Goal: Find specific page/section: Find specific page/section

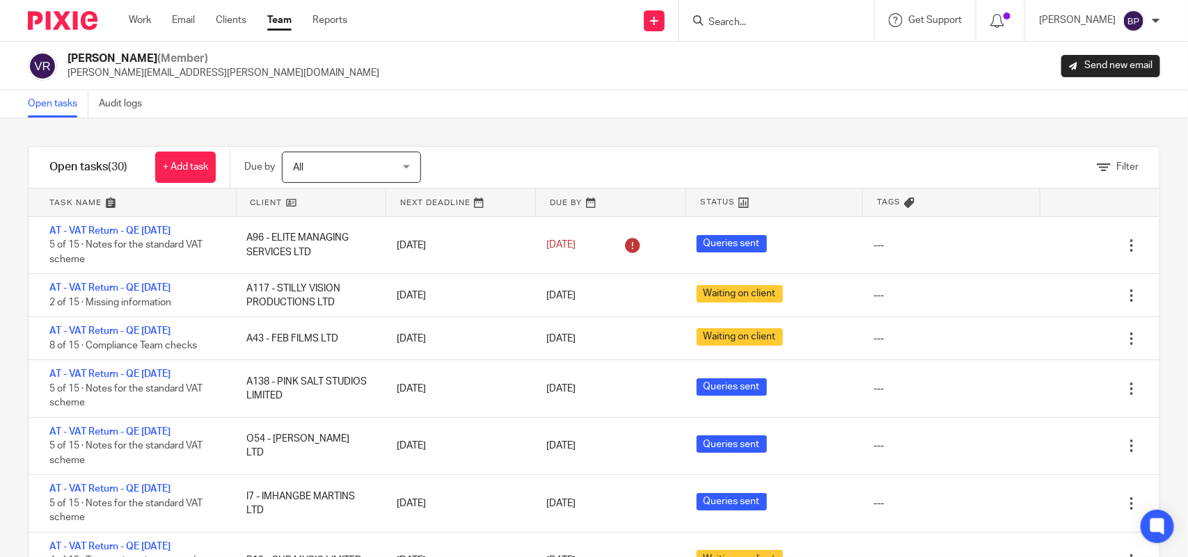
click at [253, 113] on div "Open tasks Audit logs" at bounding box center [594, 104] width 1188 height 28
click at [777, 141] on div "Filter tasks Only show tasks matching all of these conditions 1 Client name Is …" at bounding box center [594, 337] width 1188 height 439
click at [776, 106] on div "Open tasks Audit logs" at bounding box center [594, 104] width 1188 height 28
click at [711, 139] on div "Filter tasks Only show tasks matching all of these conditions 1 Client name Is …" at bounding box center [594, 337] width 1188 height 439
click at [733, 136] on div "Filter tasks Only show tasks matching all of these conditions 1 Client name Is …" at bounding box center [594, 337] width 1188 height 439
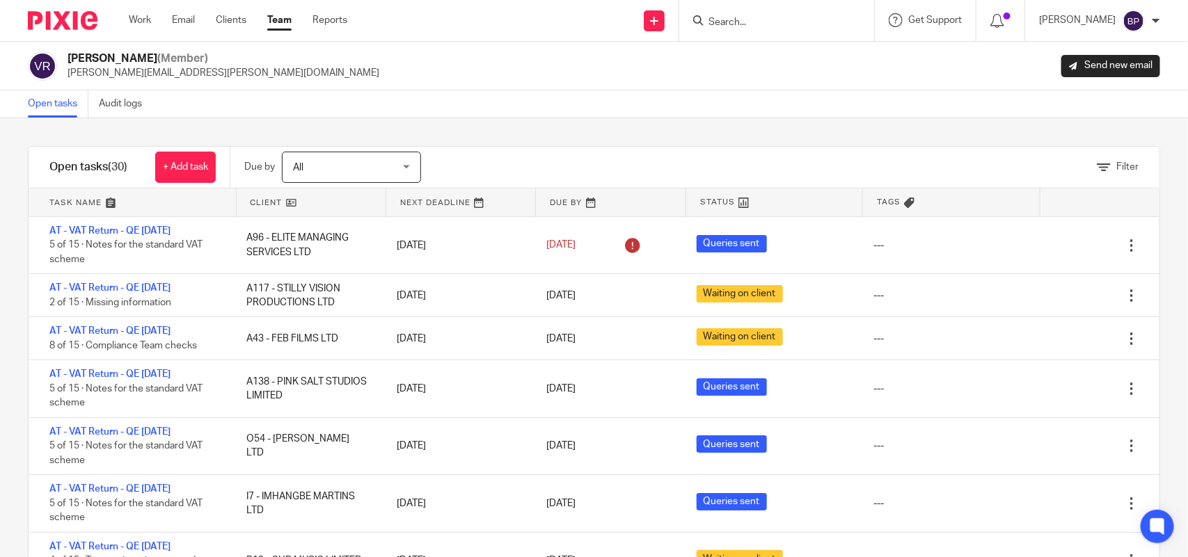
click at [491, 53] on div "Vipul Rawal (Member) vipul.rawal@confiancebizsol.com Send new email" at bounding box center [594, 65] width 1132 height 29
click at [213, 124] on div "Filter tasks Only show tasks matching all of these conditions 1 Client name Is …" at bounding box center [594, 337] width 1188 height 439
click at [209, 88] on div "Vipul Rawal (Member) vipul.rawal@confiancebizsol.com Send new email" at bounding box center [594, 66] width 1188 height 49
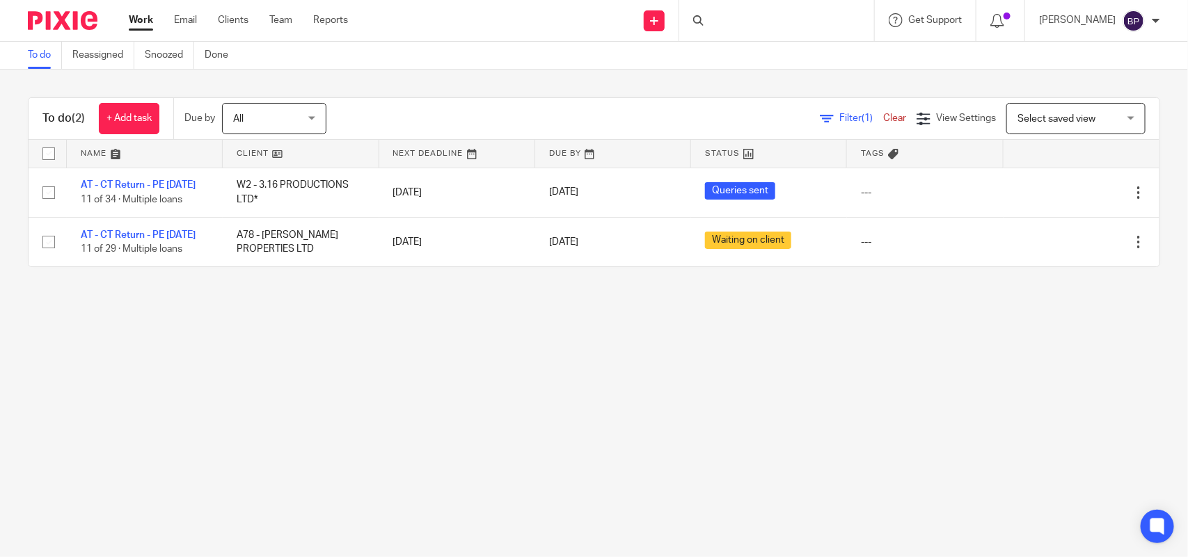
click at [28, 44] on link "To do" at bounding box center [45, 55] width 34 height 27
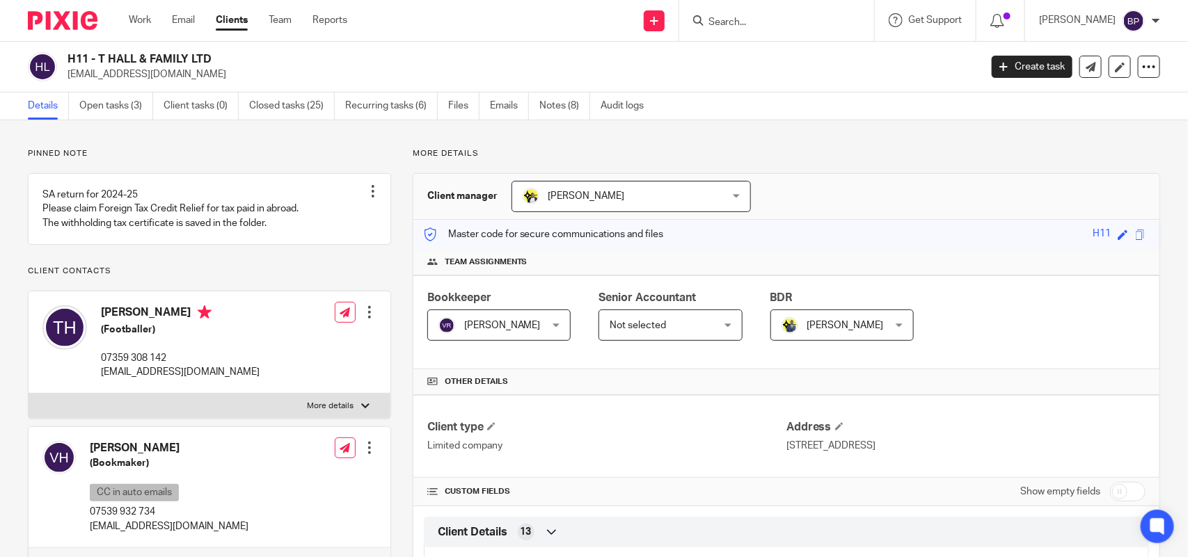
click at [234, 24] on link "Clients" at bounding box center [232, 20] width 32 height 14
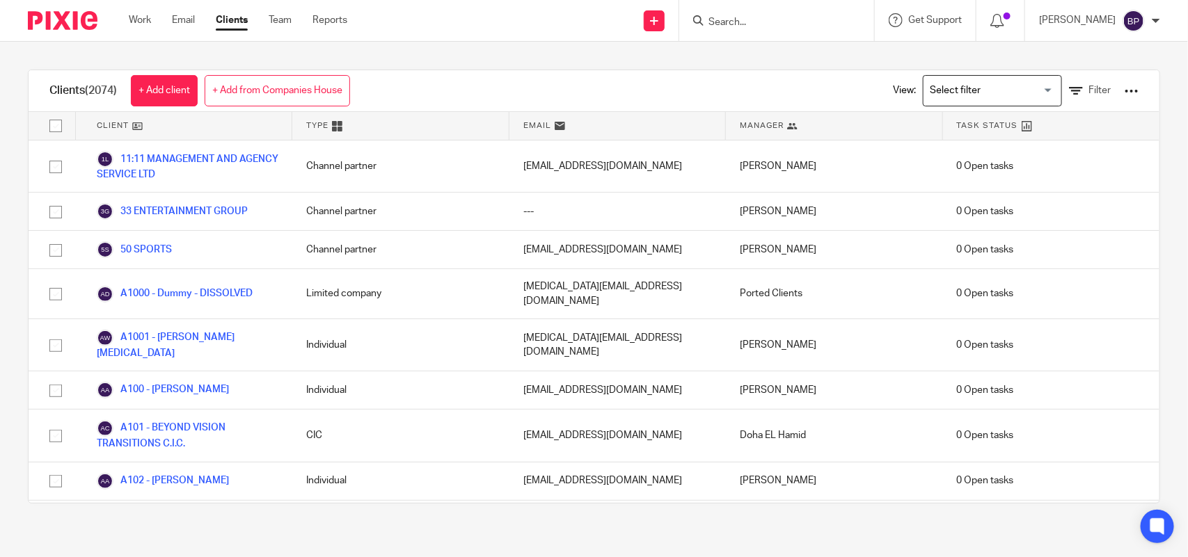
click at [767, 23] on input "Search" at bounding box center [769, 23] width 125 height 13
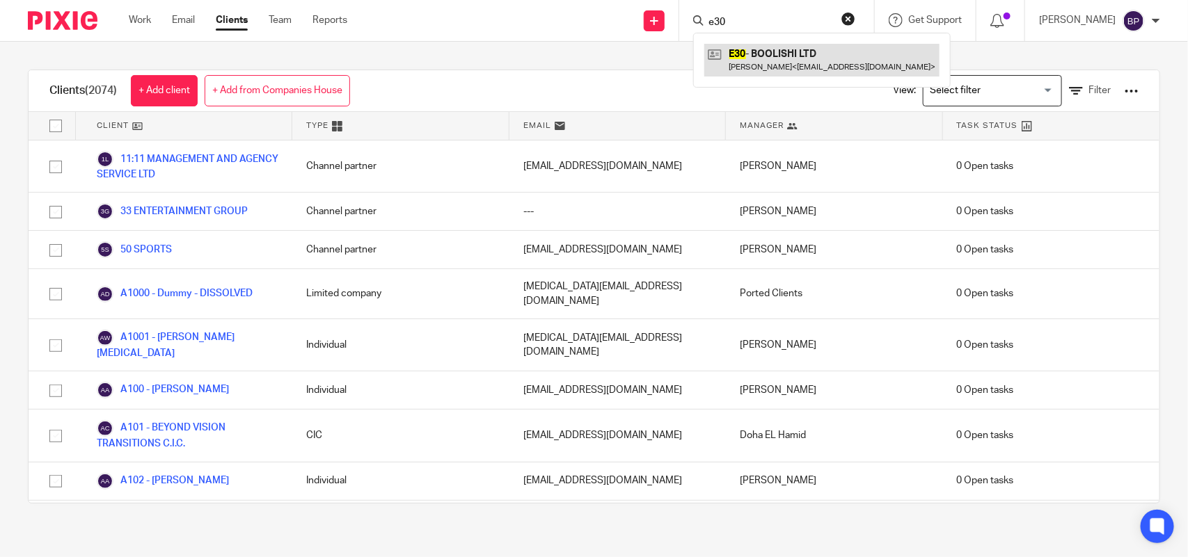
type input "e30"
click at [784, 51] on link at bounding box center [821, 60] width 235 height 32
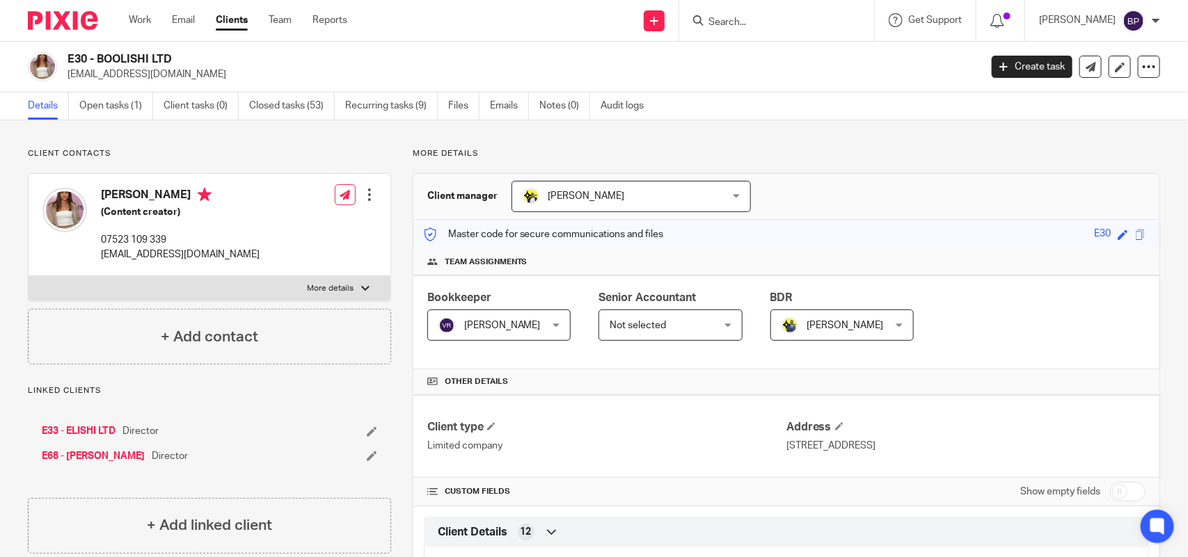
click at [125, 56] on h2 "E30 - BOOLISHI LTD" at bounding box center [428, 59] width 722 height 15
copy div "E30 - BOOLISHI LTD"
